Goal: Information Seeking & Learning: Learn about a topic

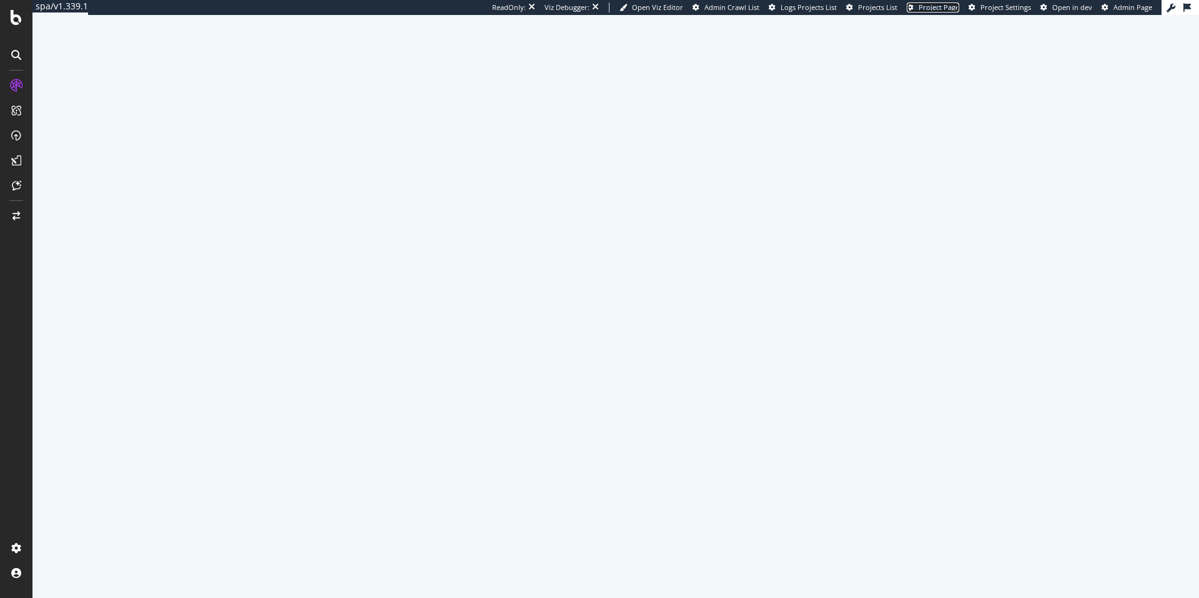
click at [960, 7] on span "Project Page" at bounding box center [939, 6] width 41 height 9
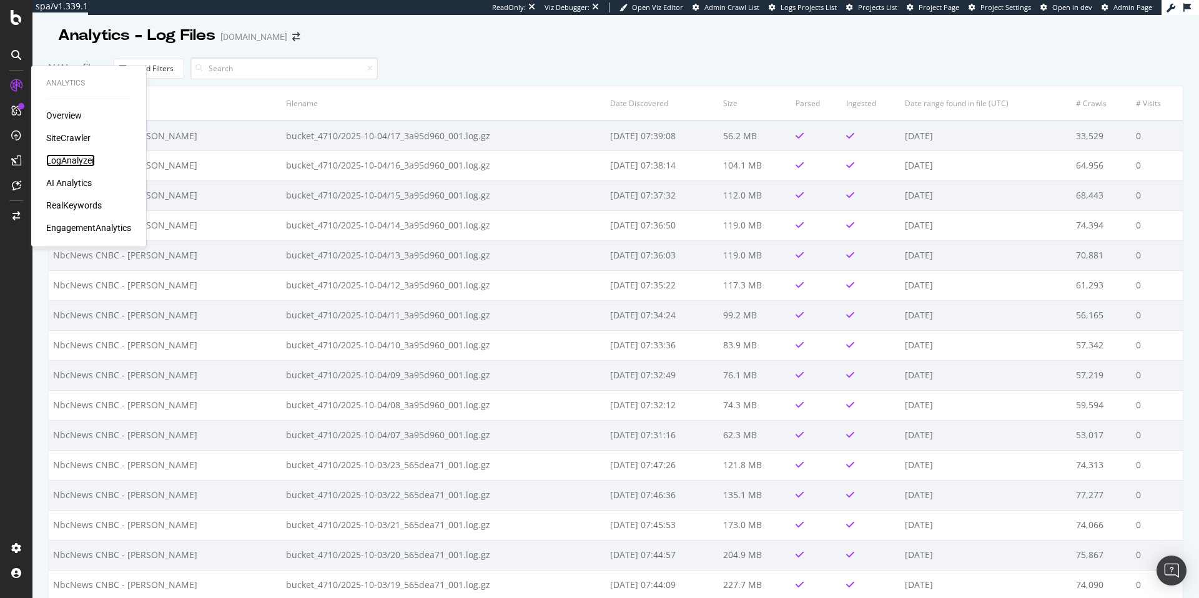
click at [88, 160] on div "LogAnalyzer" at bounding box center [70, 160] width 49 height 12
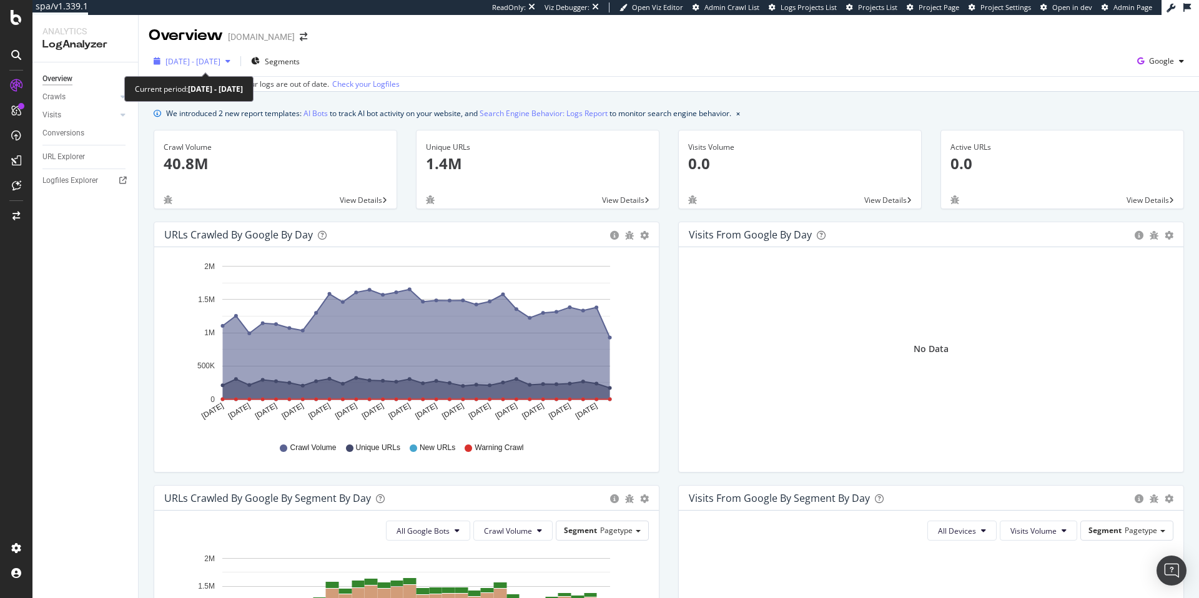
click at [221, 64] on span "2025 Sep. 5th - Oct. 4th" at bounding box center [193, 61] width 55 height 11
click at [412, 40] on div "Overview cnbc.com" at bounding box center [669, 30] width 1061 height 31
click at [52, 180] on div "Logfiles Explorer" at bounding box center [70, 180] width 56 height 13
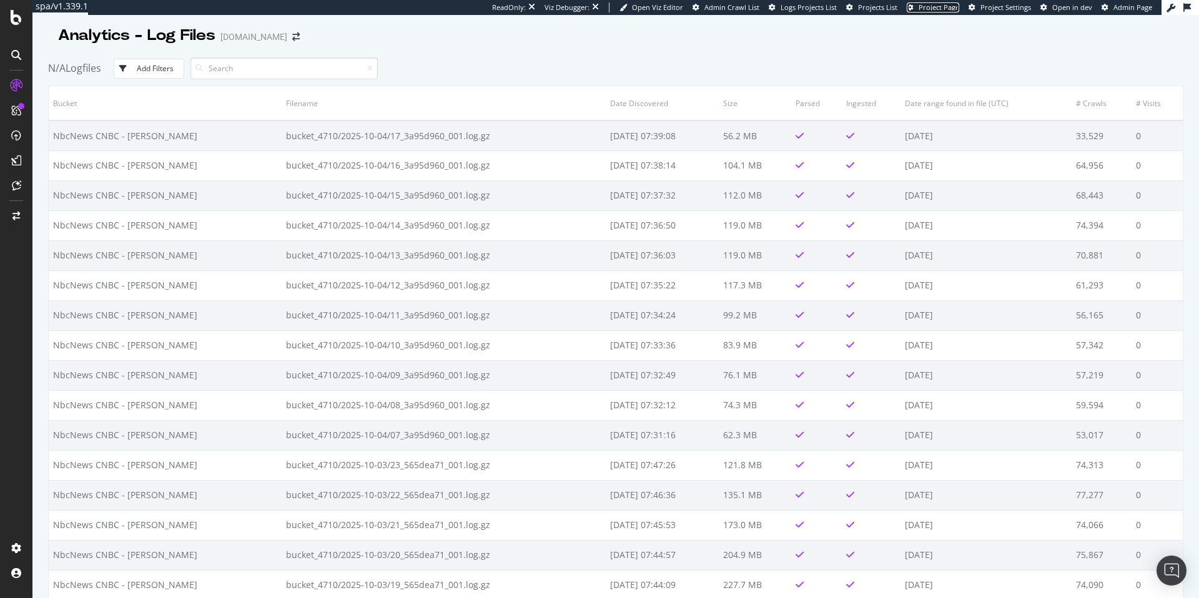
click at [936, 6] on span "Project Page" at bounding box center [939, 6] width 41 height 9
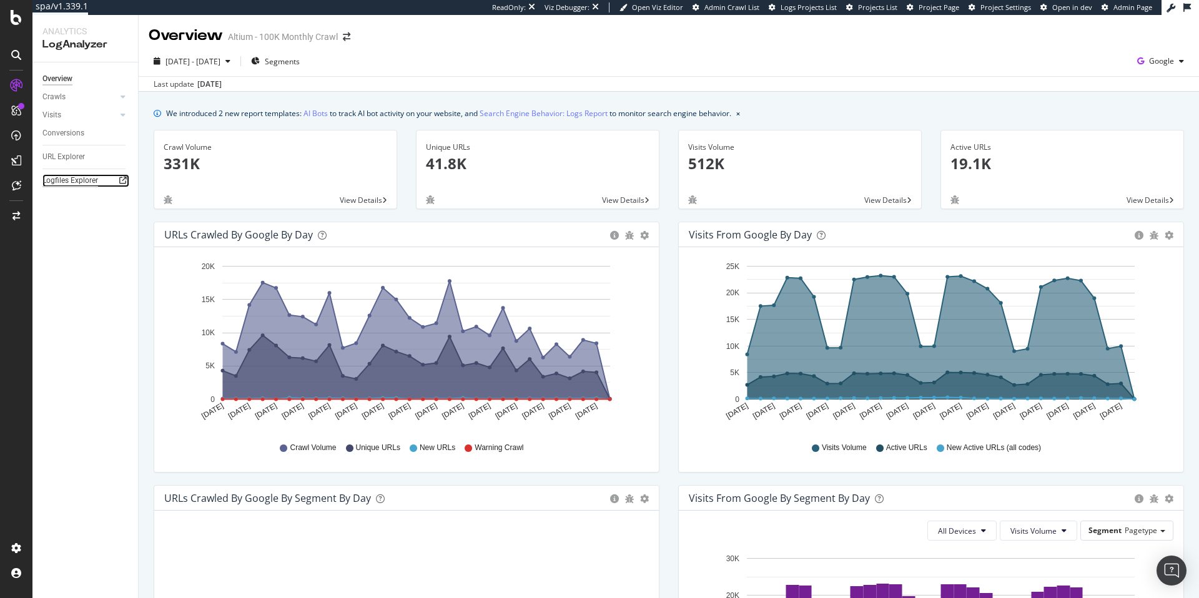
click at [82, 180] on div "Logfiles Explorer" at bounding box center [70, 180] width 56 height 13
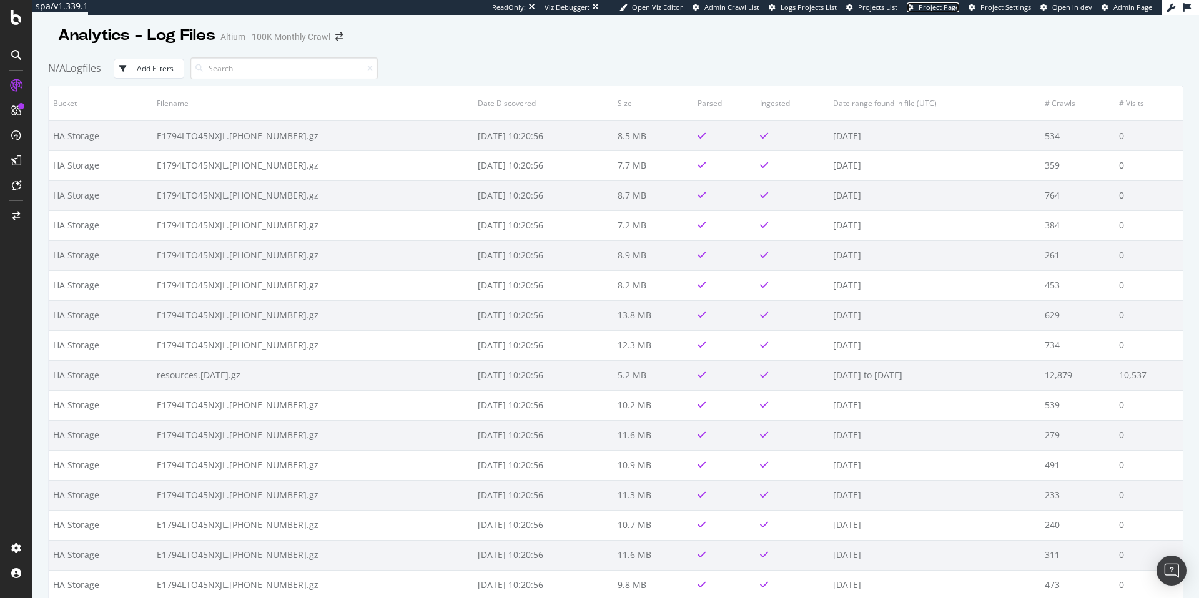
click at [925, 11] on span "Project Page" at bounding box center [939, 6] width 41 height 9
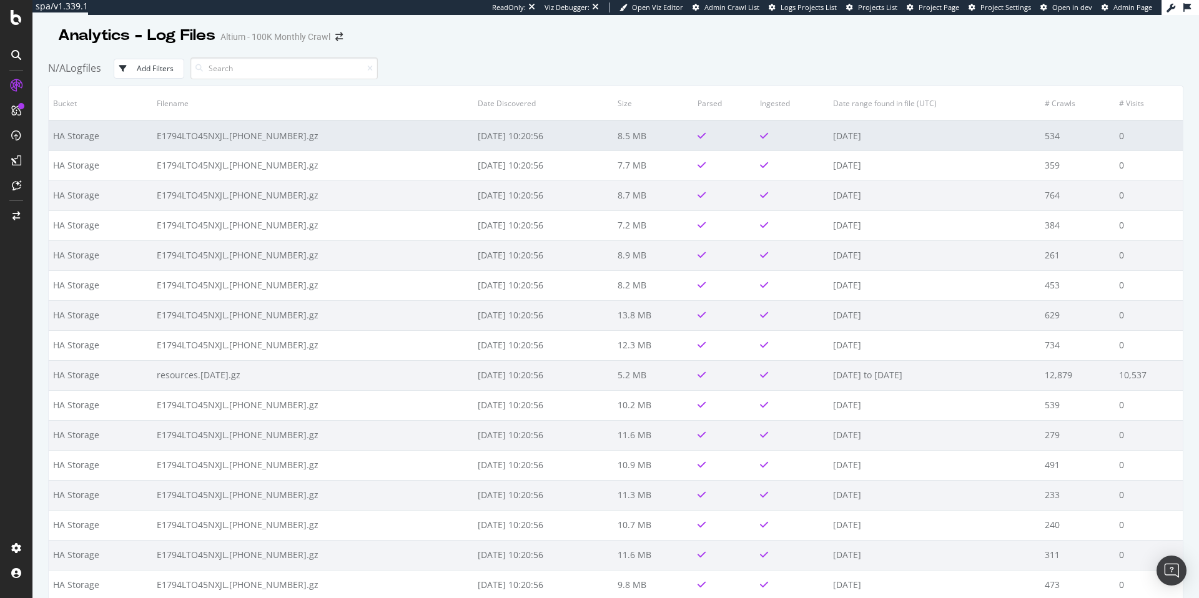
click at [823, 136] on td at bounding box center [792, 136] width 73 height 30
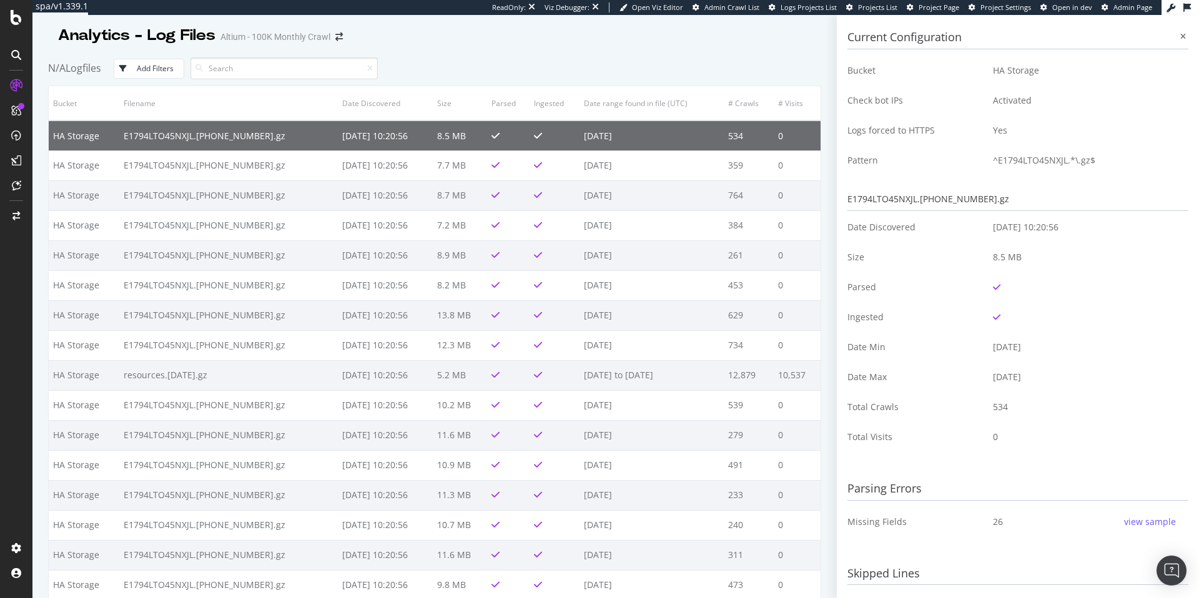
scroll to position [505, 0]
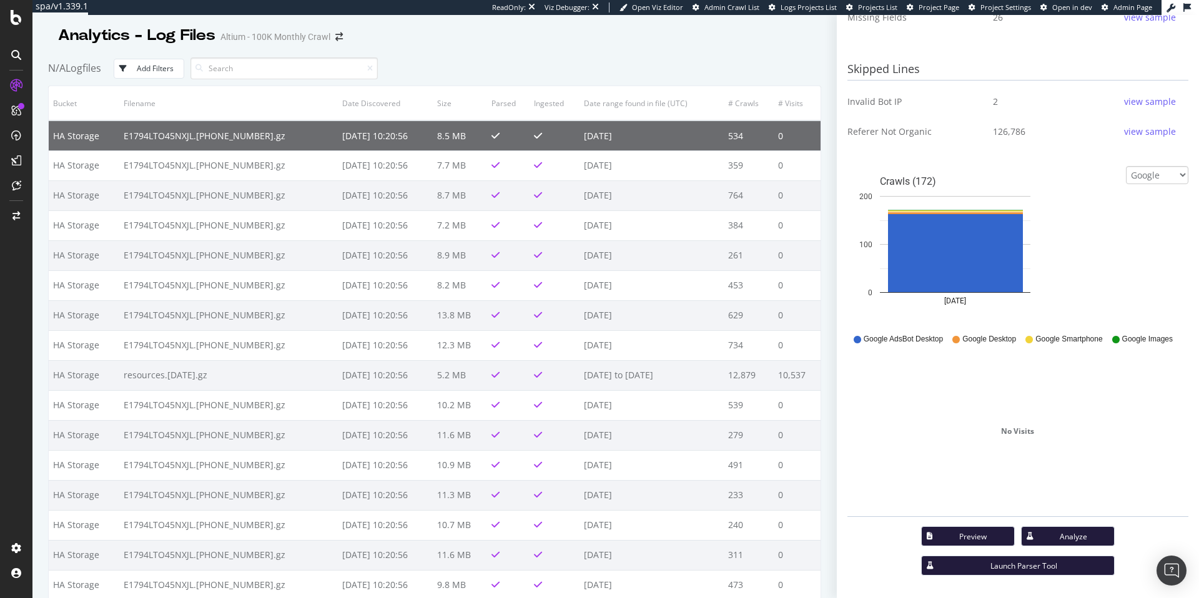
click at [1053, 540] on div "Analyze" at bounding box center [1074, 537] width 61 height 11
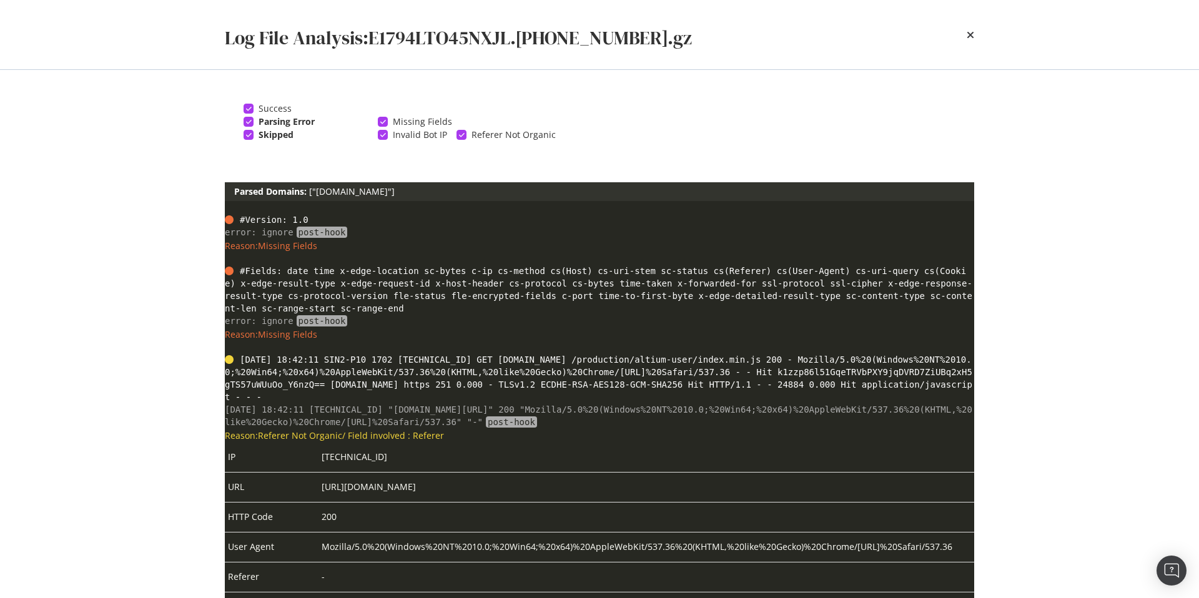
click at [688, 440] on div "Reason: Referer Not Organic / Field involved : Referer" at bounding box center [600, 436] width 750 height 12
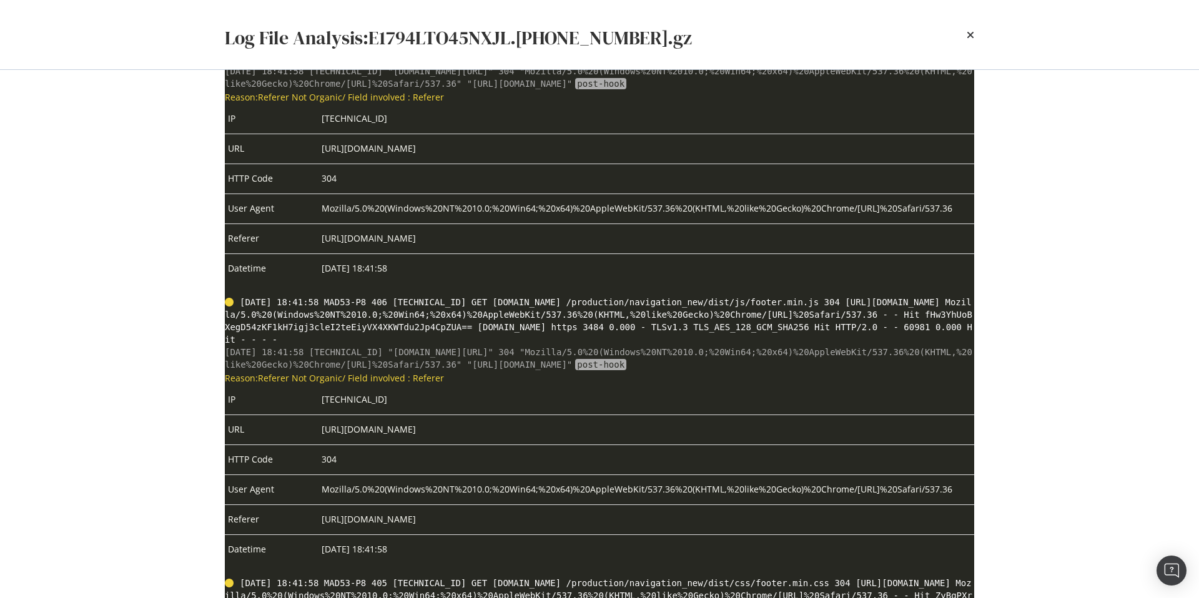
scroll to position [15159, 0]
